Goal: Transaction & Acquisition: Book appointment/travel/reservation

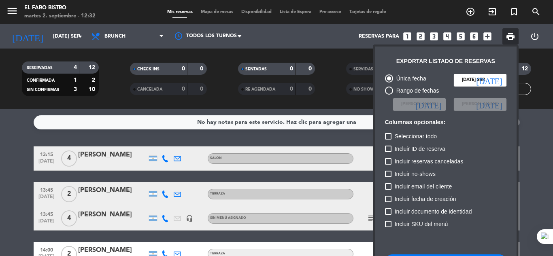
scroll to position [49, 0]
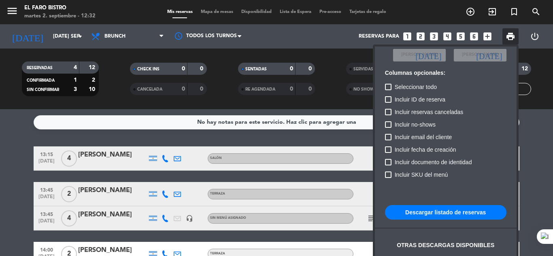
click at [441, 209] on button "Descargar listado de reservas" at bounding box center [445, 212] width 121 height 15
click at [38, 35] on div at bounding box center [276, 128] width 553 height 256
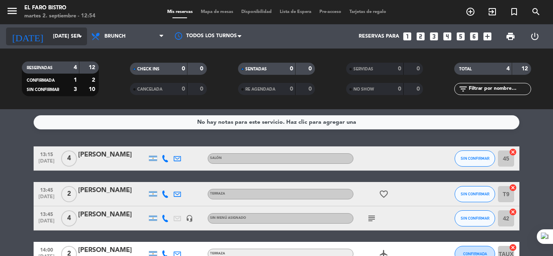
click at [49, 35] on input "[DATE] sep." at bounding box center [83, 37] width 68 height 14
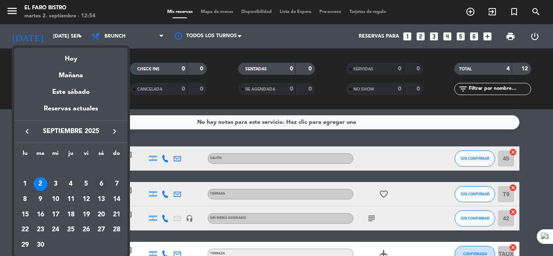
click at [100, 185] on div "6" at bounding box center [101, 184] width 14 height 14
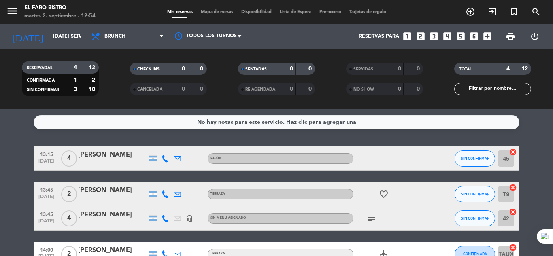
type input "sáb. [DATE]"
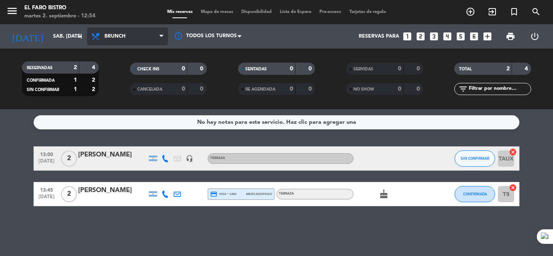
click at [127, 38] on span "Brunch" at bounding box center [127, 37] width 81 height 18
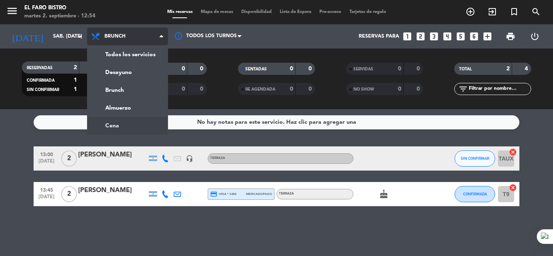
click at [125, 125] on ng-component "menu El Faro Bistro martes 2. septiembre - 12:54 Mis reservas Mapa de mesas Dis…" at bounding box center [276, 128] width 553 height 256
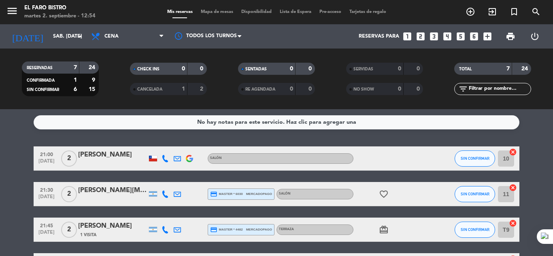
click at [422, 38] on icon "looks_two" at bounding box center [420, 36] width 11 height 11
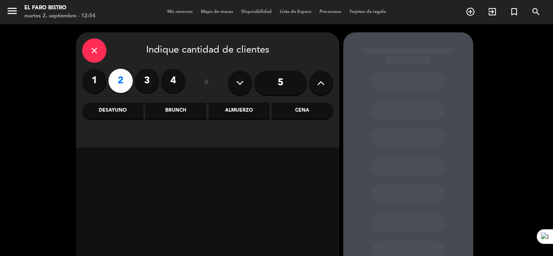
click at [122, 82] on label "2" at bounding box center [121, 81] width 24 height 24
click at [319, 112] on div "Cena" at bounding box center [302, 111] width 61 height 16
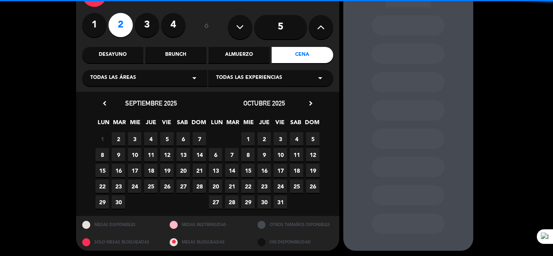
scroll to position [58, 0]
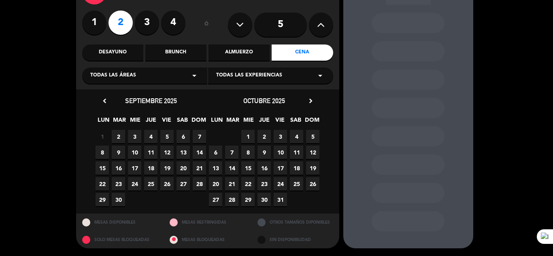
click at [186, 134] on span "6" at bounding box center [183, 136] width 13 height 13
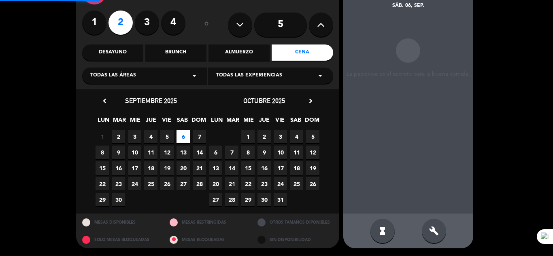
scroll to position [32, 0]
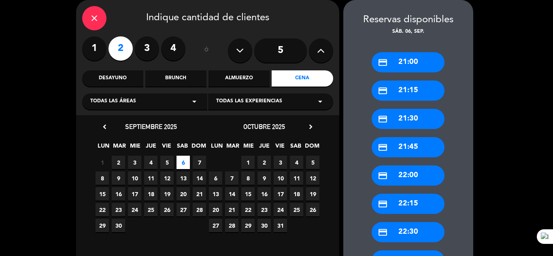
click at [413, 115] on div "credit_card 21:30" at bounding box center [408, 119] width 73 height 20
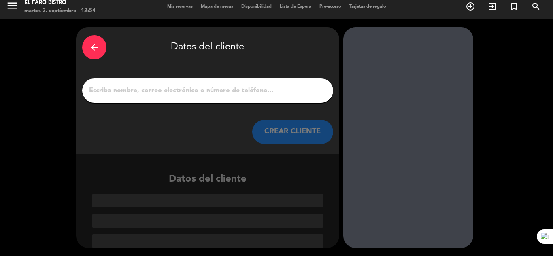
scroll to position [5, 0]
click at [183, 92] on input "1" at bounding box center [207, 90] width 239 height 11
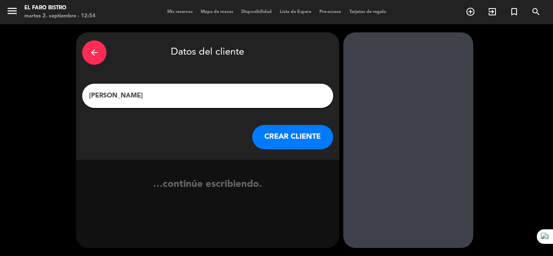
type input "[PERSON_NAME]"
click at [282, 134] on button "CREAR CLIENTE" at bounding box center [292, 137] width 81 height 24
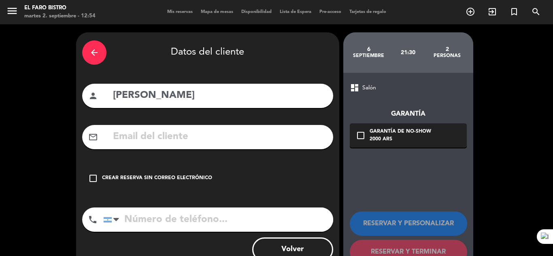
click at [132, 182] on div "Crear reserva sin correo electrónico" at bounding box center [157, 179] width 110 height 8
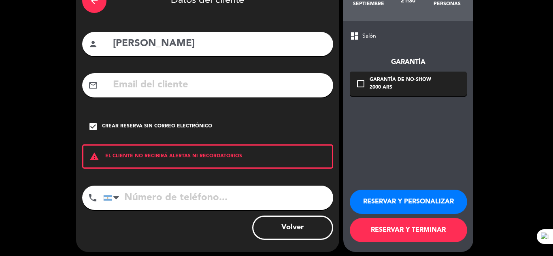
scroll to position [56, 0]
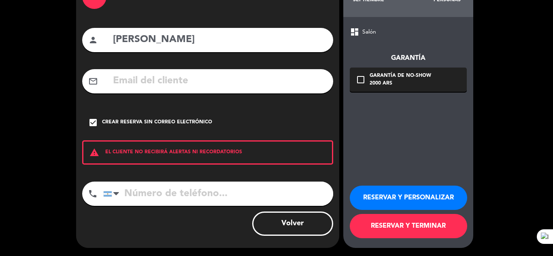
click at [175, 195] on input "tel" at bounding box center [218, 194] width 230 height 24
type input "2613655103"
click at [387, 222] on button "RESERVAR Y TERMINAR" at bounding box center [408, 226] width 117 height 24
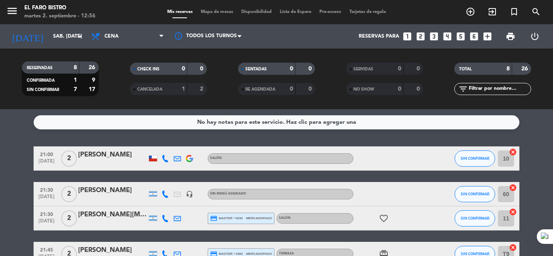
click at [128, 47] on div "Todos los servicios Desayuno Brunch Almuerzo Cena Cena Todos los servicios Desa…" at bounding box center [127, 36] width 81 height 24
click at [129, 40] on span "Cena" at bounding box center [127, 37] width 81 height 18
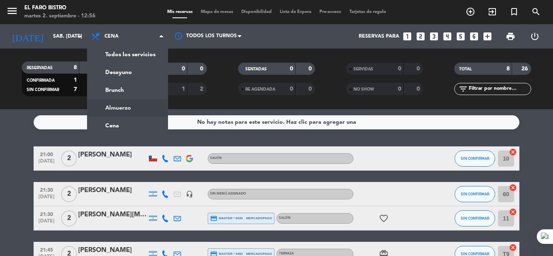
click at [117, 100] on div "menu El Faro Bistro martes 2. septiembre - 12:56 Mis reservas Mapa de mesas Dis…" at bounding box center [276, 54] width 553 height 109
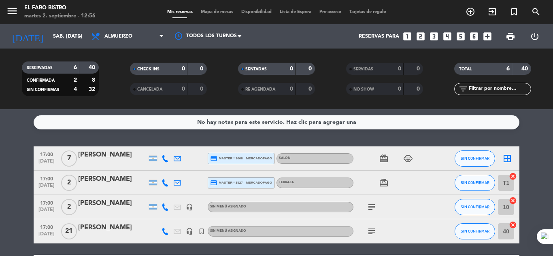
click at [421, 38] on icon "looks_two" at bounding box center [420, 36] width 11 height 11
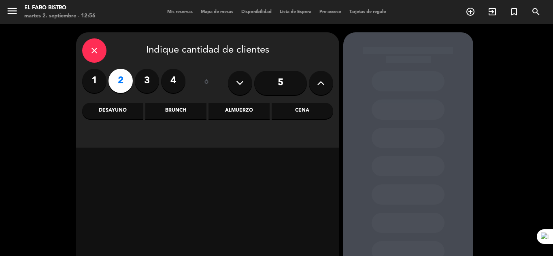
click at [119, 79] on label "2" at bounding box center [121, 81] width 24 height 24
click at [230, 111] on div "Almuerzo" at bounding box center [239, 111] width 61 height 16
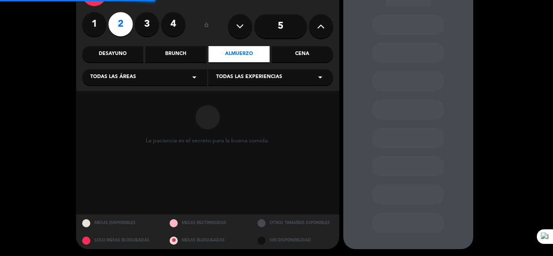
scroll to position [58, 0]
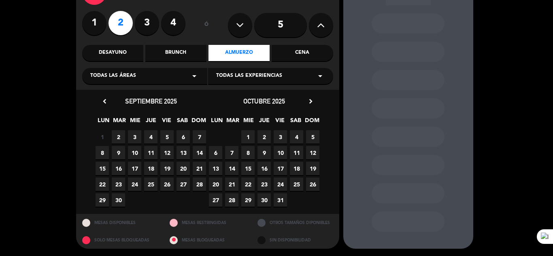
click at [182, 138] on span "6" at bounding box center [183, 136] width 13 height 13
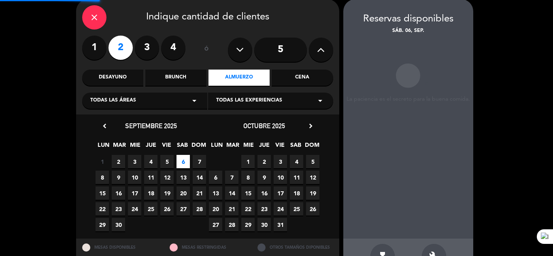
scroll to position [32, 0]
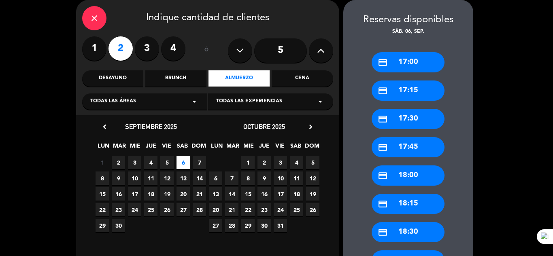
click at [397, 118] on div "credit_card 17:30" at bounding box center [408, 119] width 73 height 20
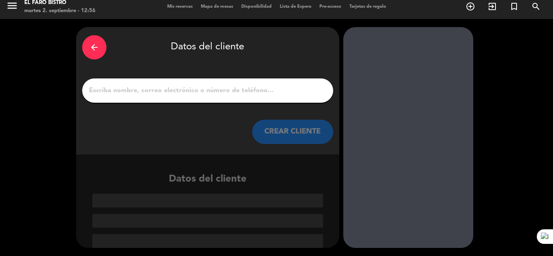
scroll to position [5, 0]
click at [186, 90] on input "1" at bounding box center [207, 90] width 239 height 11
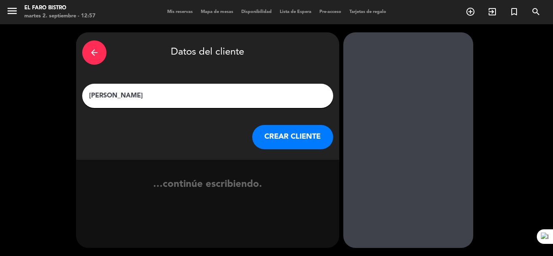
type input "[PERSON_NAME]"
click at [309, 137] on button "CREAR CLIENTE" at bounding box center [292, 137] width 81 height 24
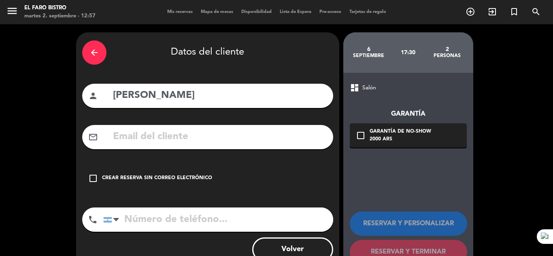
click at [182, 175] on div "Crear reserva sin correo electrónico" at bounding box center [157, 179] width 110 height 8
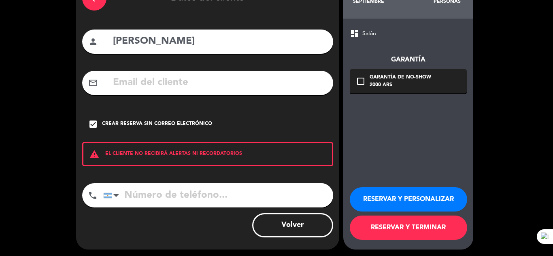
scroll to position [56, 0]
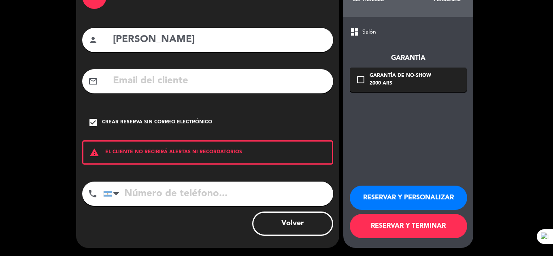
click at [389, 198] on button "RESERVAR Y PERSONALIZAR" at bounding box center [408, 198] width 117 height 24
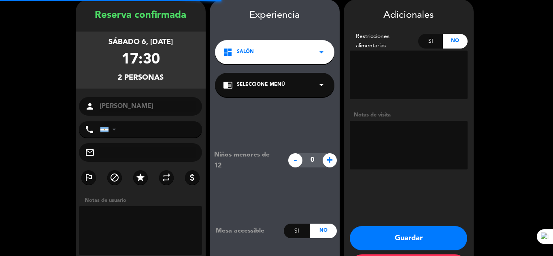
scroll to position [32, 0]
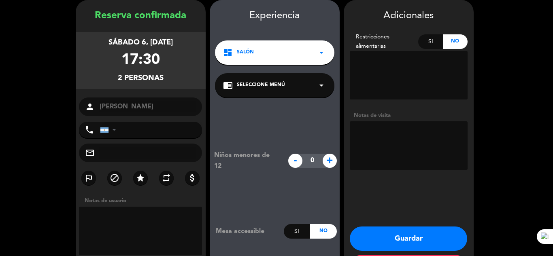
click at [292, 84] on div "chrome_reader_mode Seleccione Menú arrow_drop_down" at bounding box center [274, 85] width 119 height 24
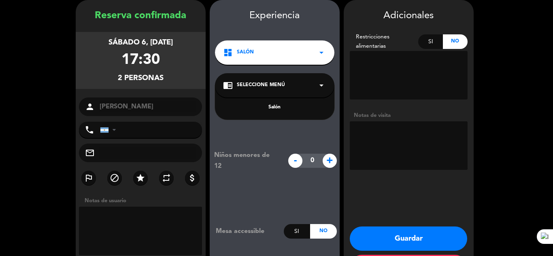
click at [285, 59] on div "dashboard Salón arrow_drop_down" at bounding box center [274, 52] width 119 height 24
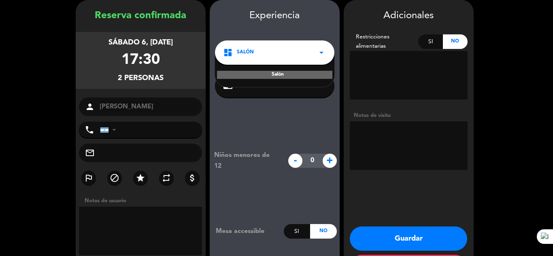
click at [285, 72] on div "Salón" at bounding box center [274, 75] width 115 height 8
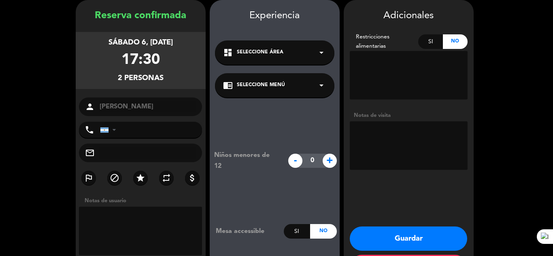
click at [382, 130] on textarea at bounding box center [409, 145] width 118 height 49
type textarea "S"
type textarea "C"
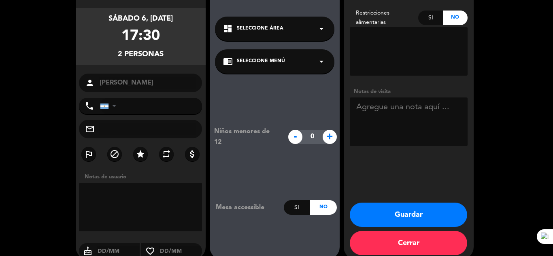
scroll to position [68, 0]
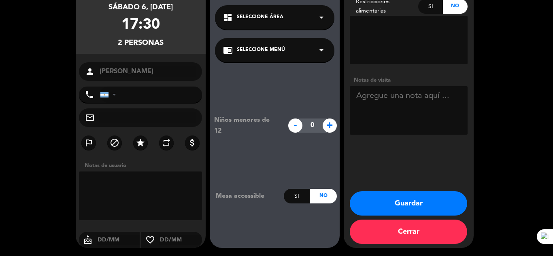
click at [415, 204] on button "Guardar" at bounding box center [408, 204] width 117 height 24
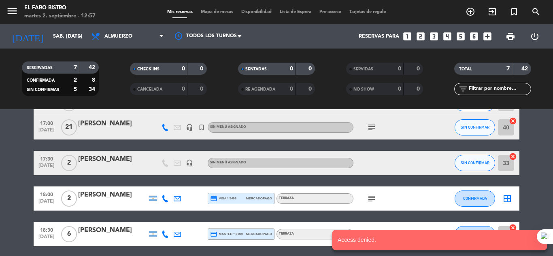
scroll to position [135, 0]
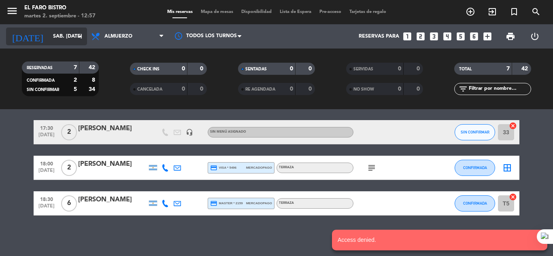
click at [56, 34] on input "sáb. [DATE]" at bounding box center [83, 37] width 68 height 14
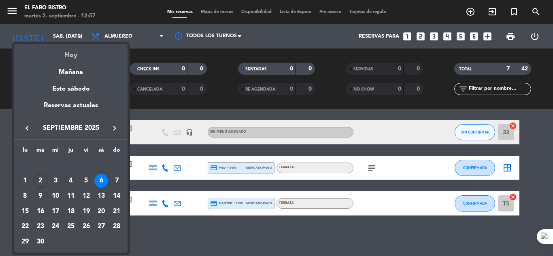
click at [70, 57] on div "Hoy" at bounding box center [70, 52] width 113 height 17
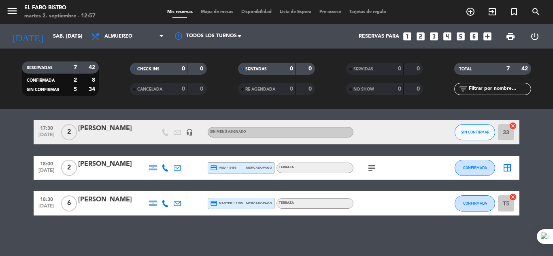
type input "[DATE] sep."
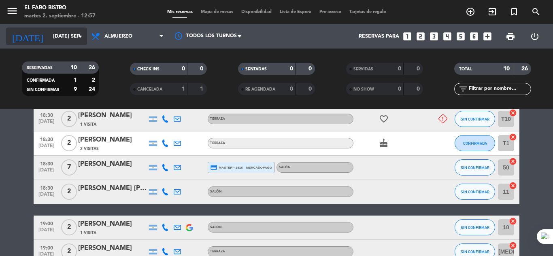
click at [71, 37] on input "[DATE] sep." at bounding box center [83, 37] width 68 height 14
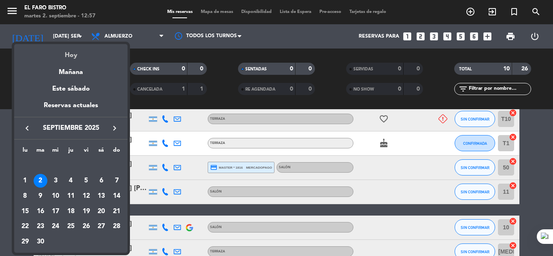
click at [74, 48] on div "Hoy" at bounding box center [70, 52] width 113 height 17
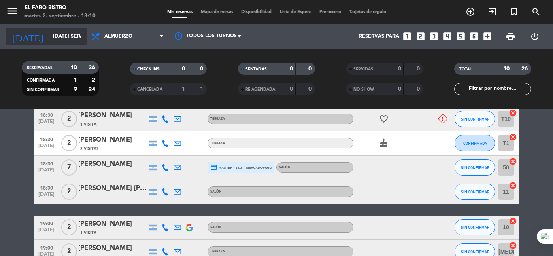
click at [69, 43] on input "[DATE] sep." at bounding box center [83, 37] width 68 height 14
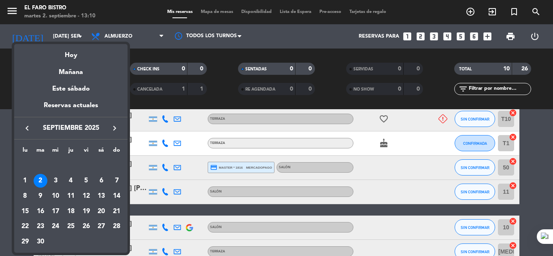
click at [36, 179] on div "2" at bounding box center [41, 181] width 14 height 14
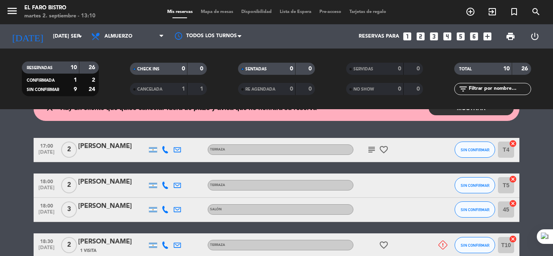
scroll to position [0, 0]
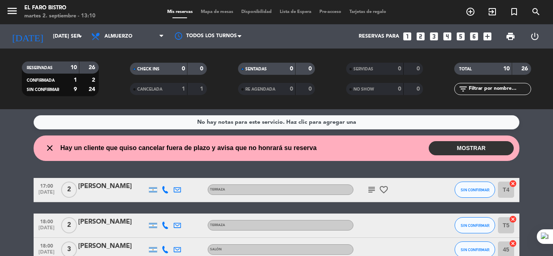
click at [464, 149] on button "MOSTRAR" at bounding box center [471, 148] width 85 height 14
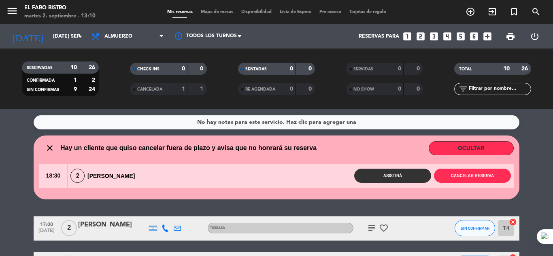
click at [12, 124] on service-notes "No hay notas para este servicio. Haz clic para agregar una" at bounding box center [276, 122] width 553 height 14
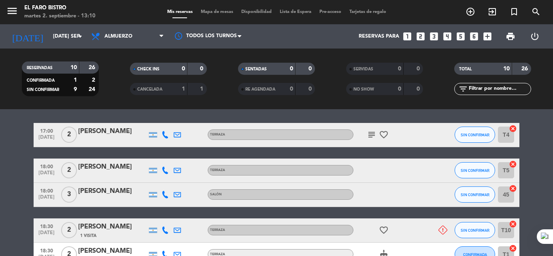
scroll to position [81, 0]
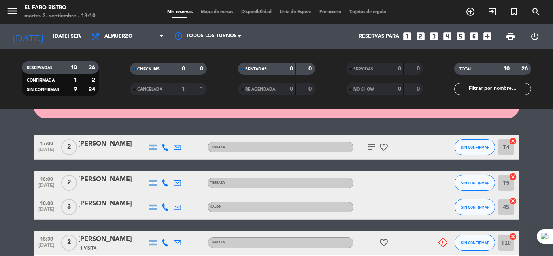
click at [372, 144] on icon "subject" at bounding box center [372, 148] width 10 height 10
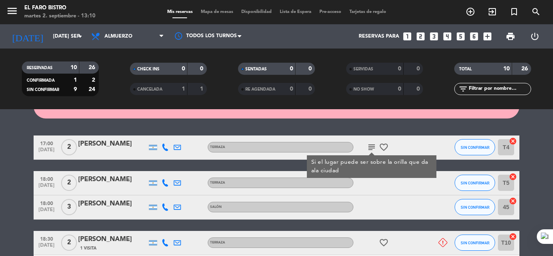
click at [372, 144] on icon "subject" at bounding box center [372, 148] width 10 height 10
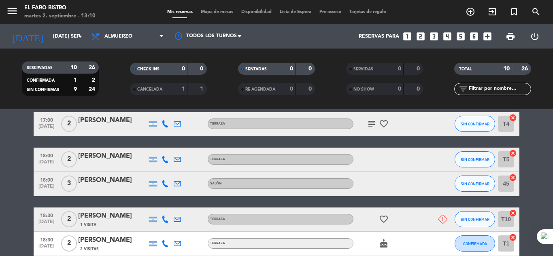
scroll to position [0, 0]
